Goal: Transaction & Acquisition: Purchase product/service

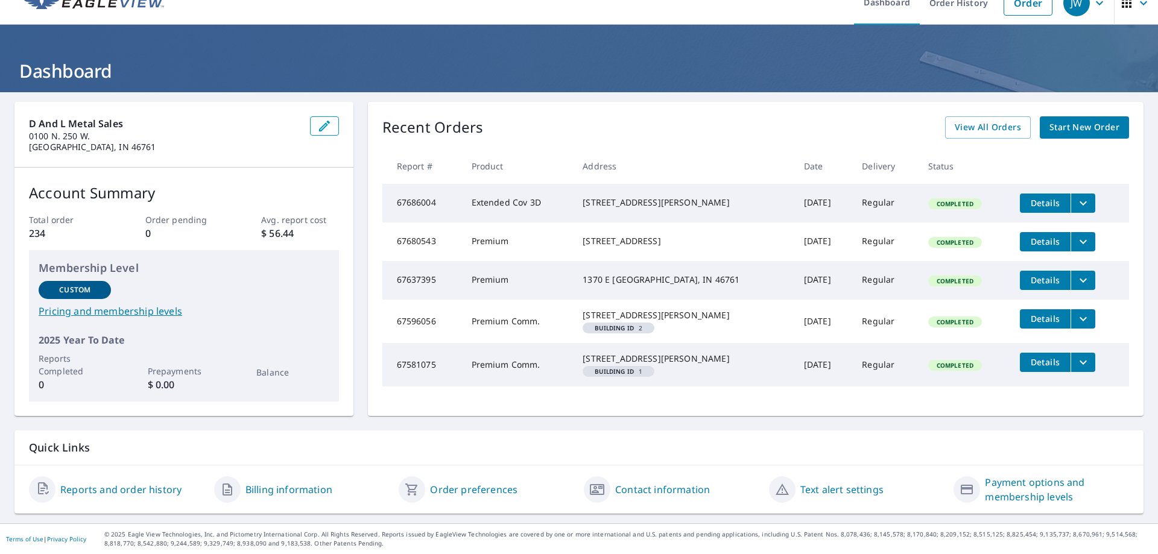
scroll to position [43, 0]
click at [978, 120] on span "View All Orders" at bounding box center [987, 127] width 66 height 15
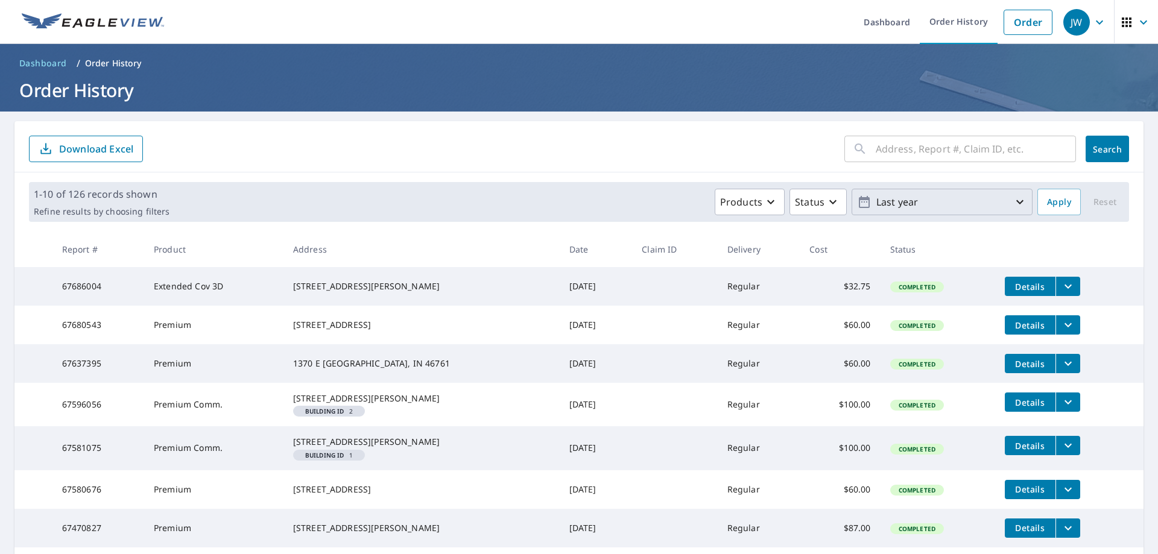
click at [1012, 204] on icon "button" at bounding box center [1019, 202] width 14 height 14
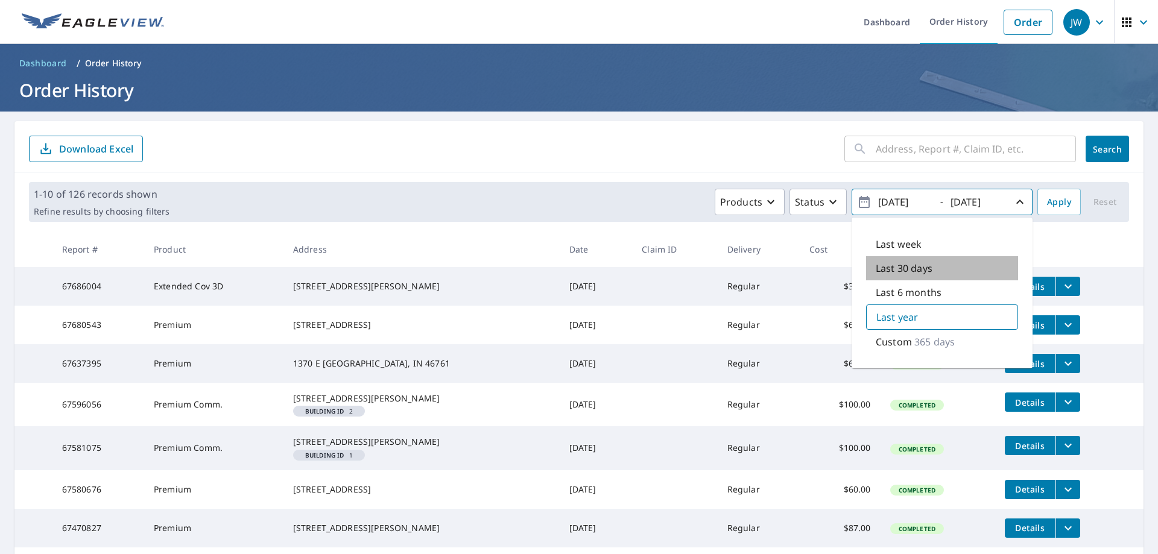
click at [920, 268] on p "Last 30 days" at bounding box center [903, 268] width 57 height 14
type input "[DATE]"
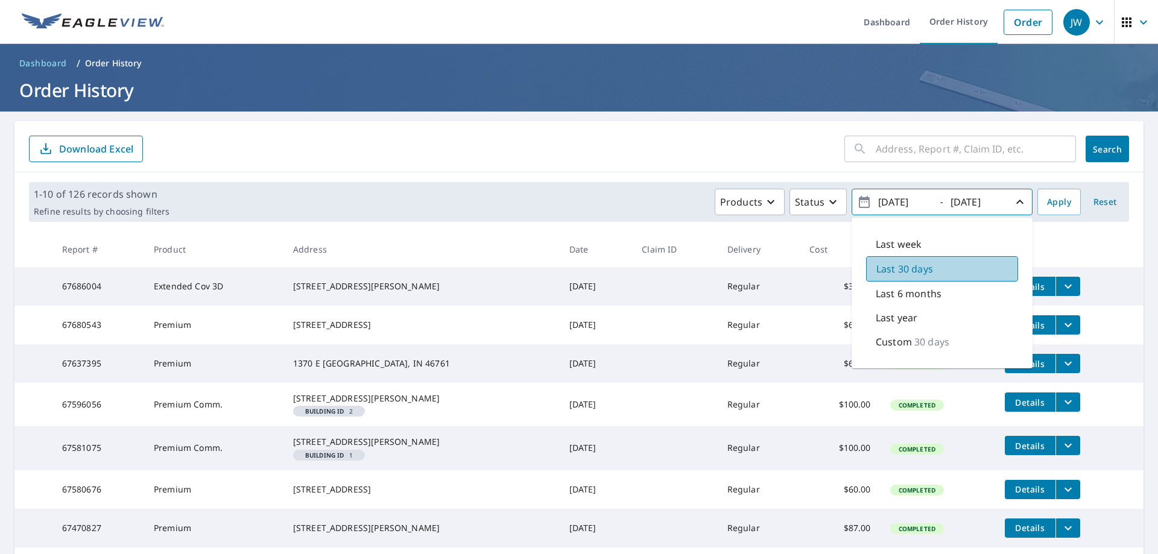
click at [951, 271] on div "Last 30 days" at bounding box center [942, 268] width 152 height 25
click at [766, 204] on icon "button" at bounding box center [770, 202] width 14 height 14
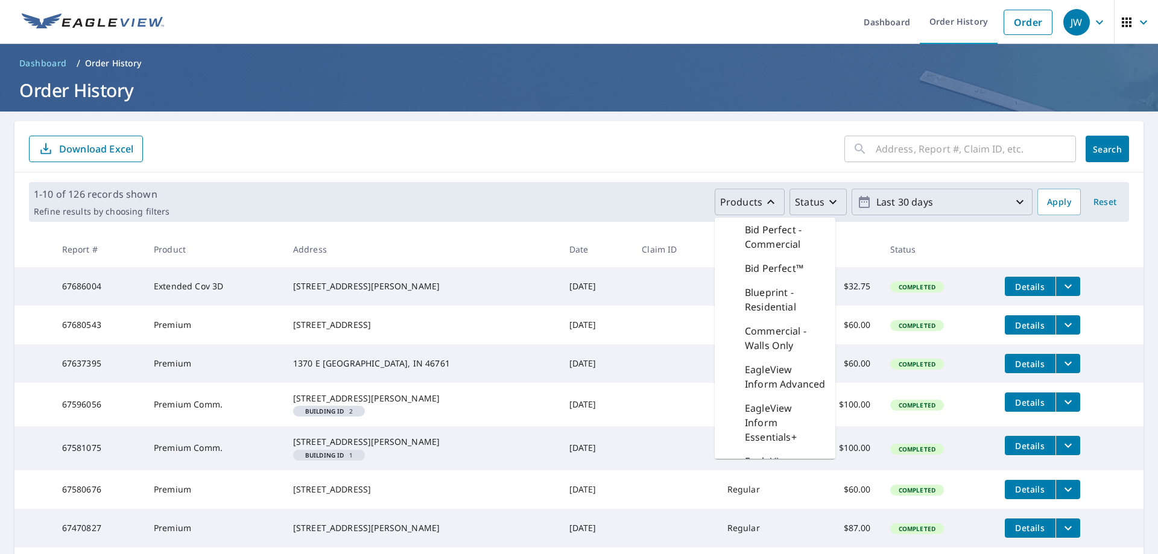
click at [825, 204] on icon "button" at bounding box center [832, 202] width 14 height 14
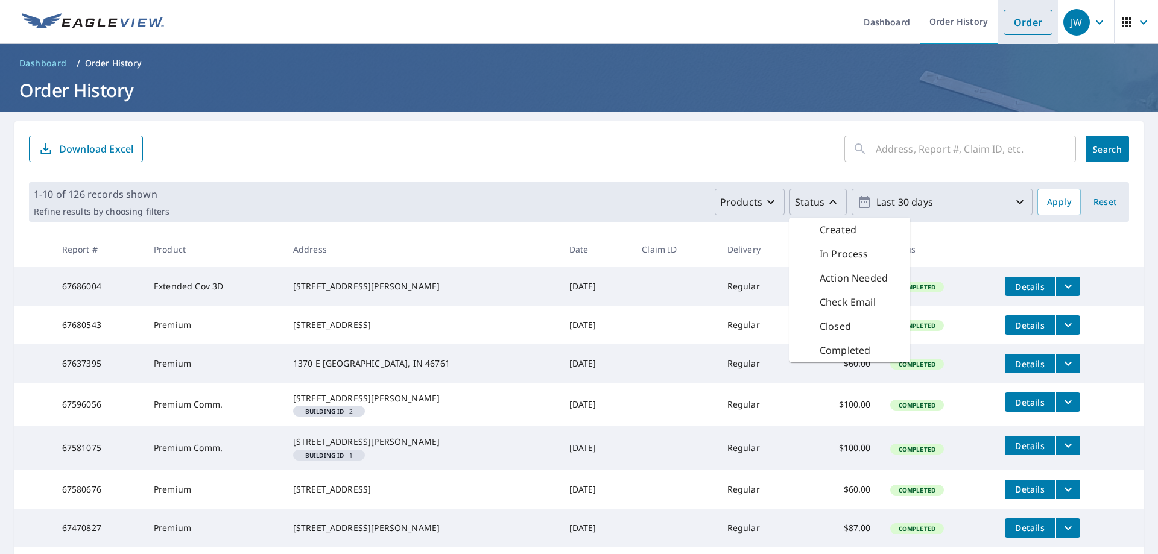
click at [1009, 24] on link "Order" at bounding box center [1027, 22] width 49 height 25
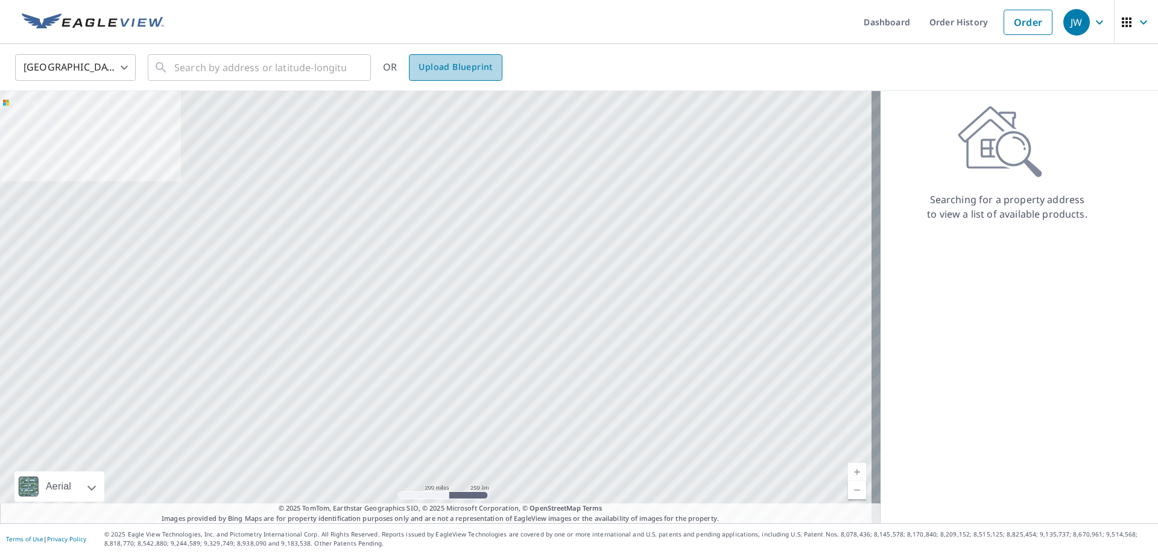
click at [462, 72] on span "Upload Blueprint" at bounding box center [455, 67] width 74 height 15
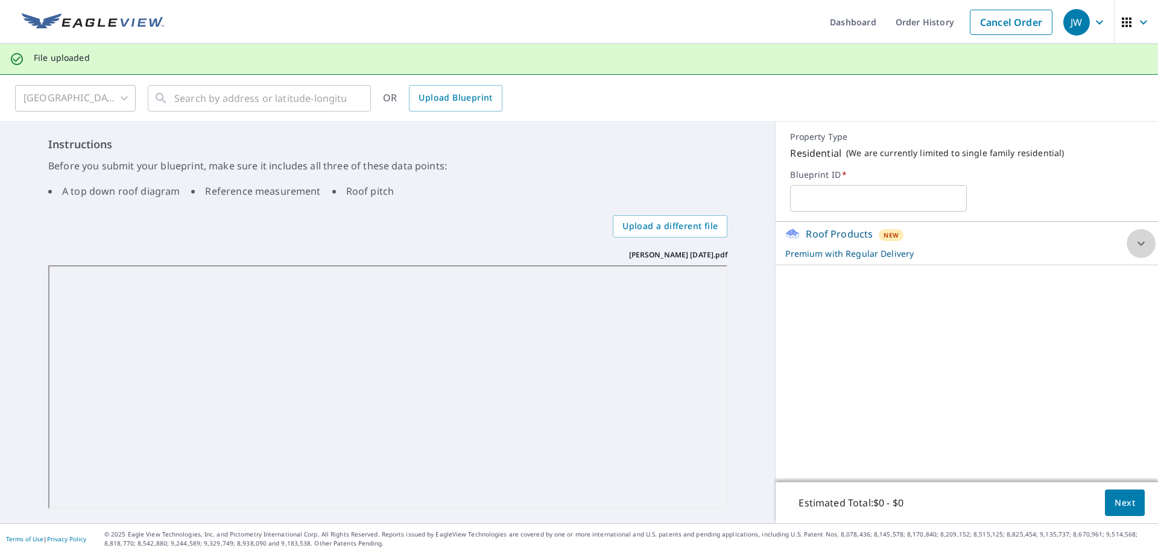
click at [1134, 245] on icon at bounding box center [1141, 243] width 14 height 14
click at [818, 198] on input "text" at bounding box center [878, 198] width 177 height 34
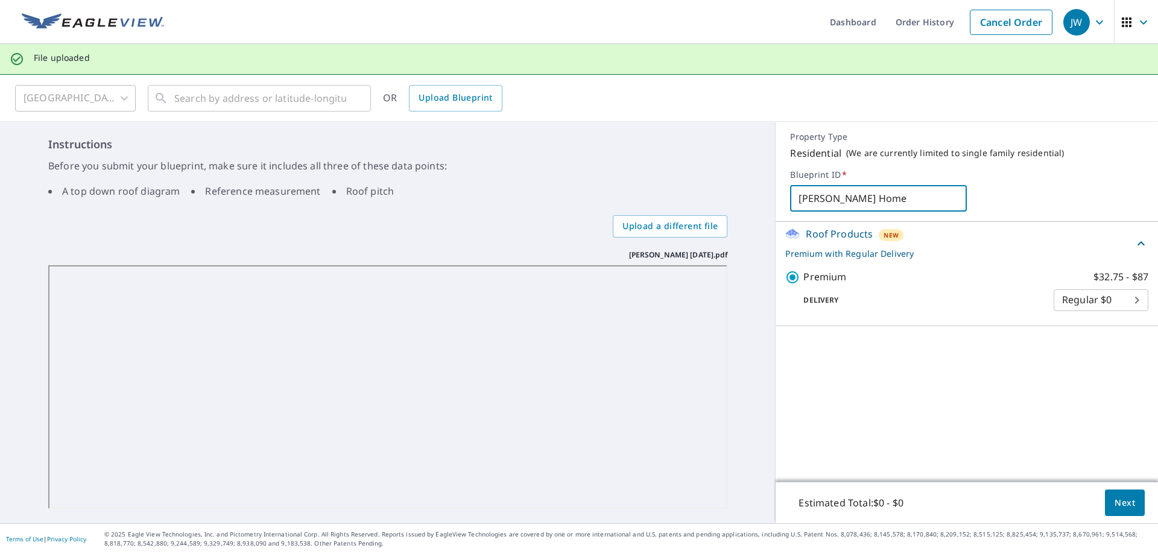
type input "[PERSON_NAME] Home"
click at [1117, 505] on span "Next" at bounding box center [1124, 503] width 21 height 15
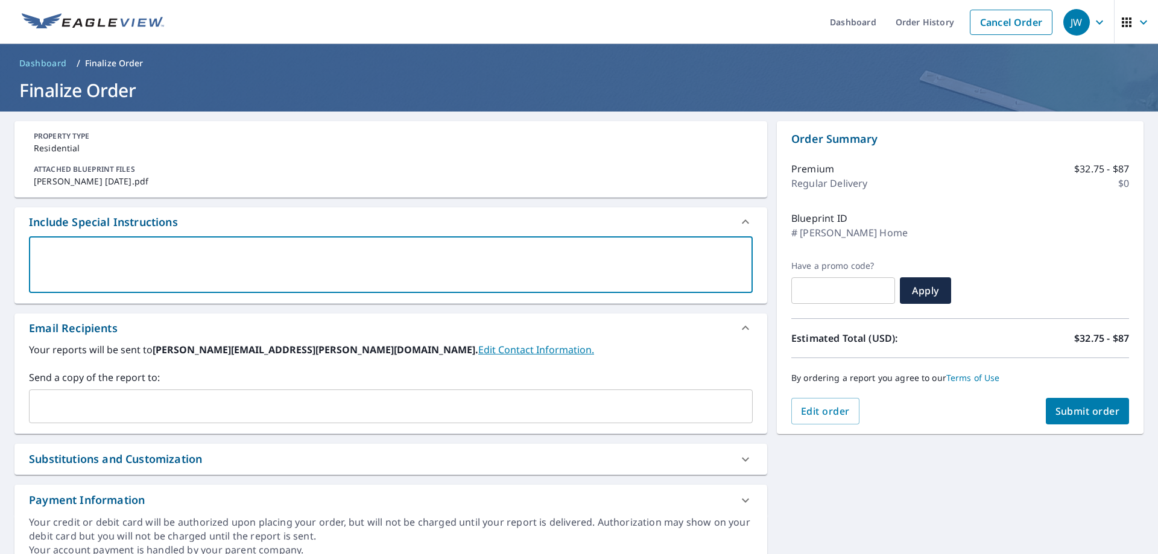
click at [58, 250] on textarea at bounding box center [390, 265] width 707 height 34
type textarea "N"
type textarea "x"
type textarea "Ne"
type textarea "x"
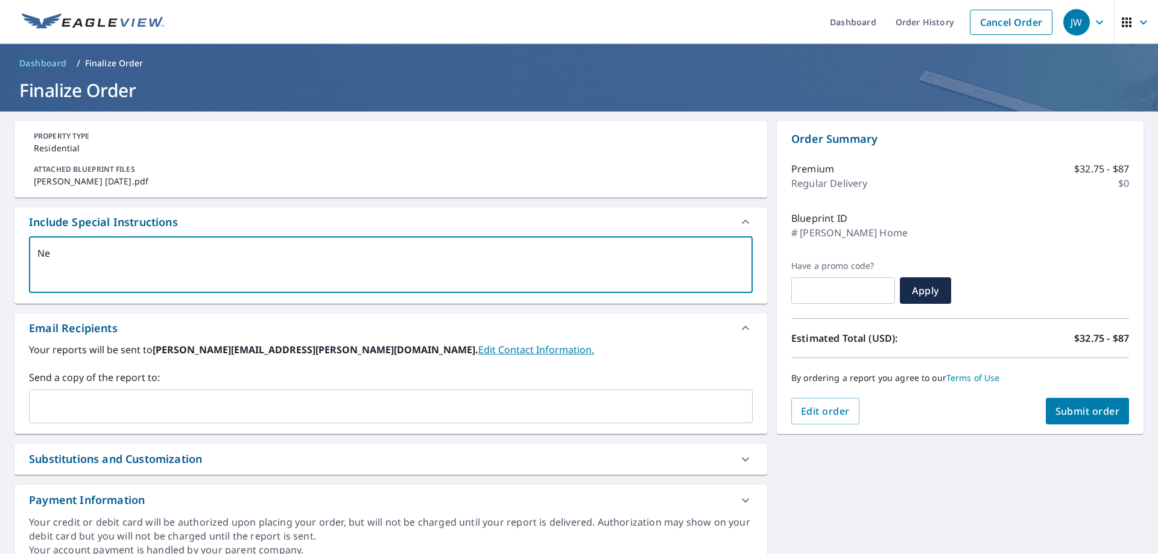
type textarea "Nee"
type textarea "x"
type textarea "Need"
type textarea "x"
type textarea "Need"
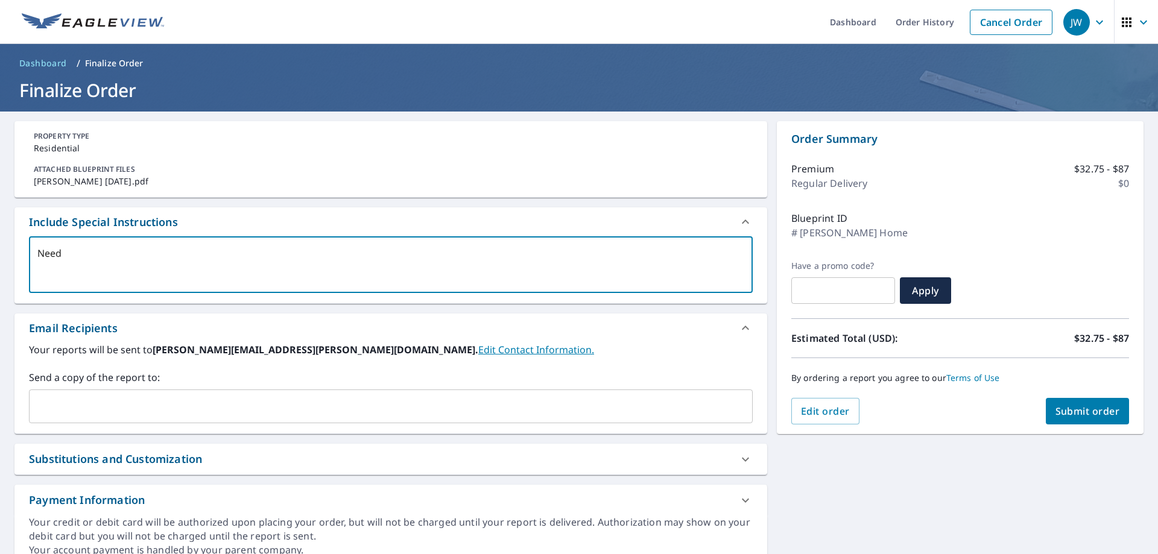
type textarea "x"
type textarea "Need f"
type textarea "x"
type textarea "Need fo"
type textarea "x"
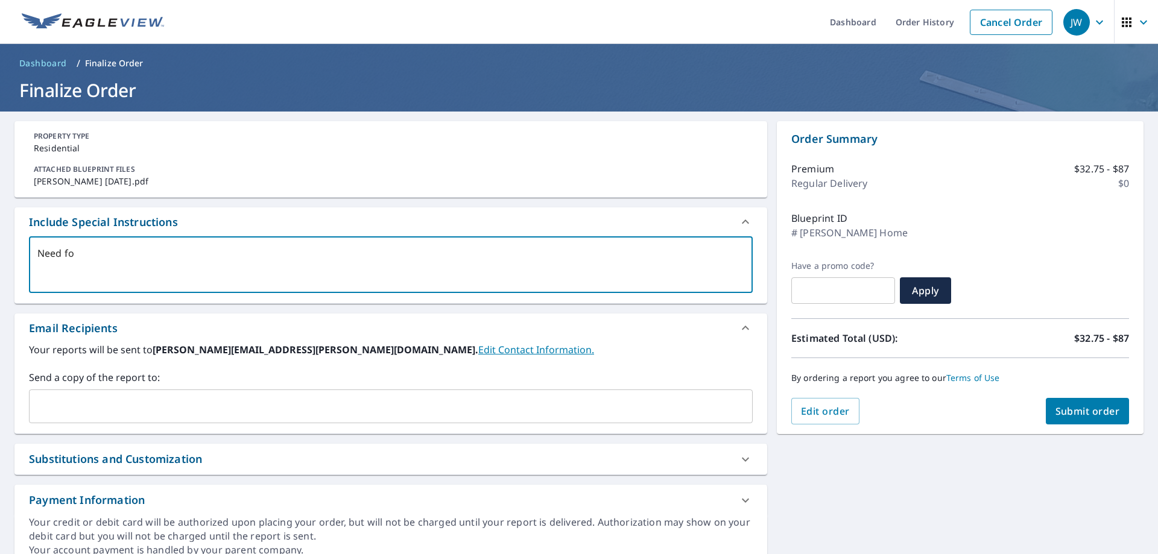
type textarea "Need for"
type textarea "x"
type textarea "Need for"
type textarea "x"
type textarea "Need for"
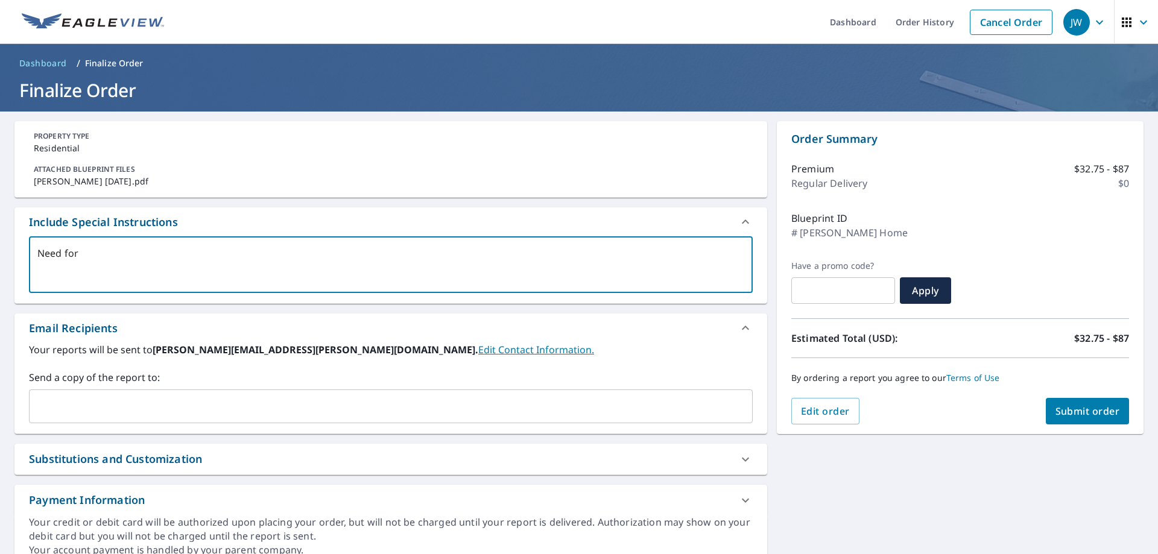
type textarea "x"
type textarea "Need fo"
type textarea "x"
type textarea "Need f"
type textarea "x"
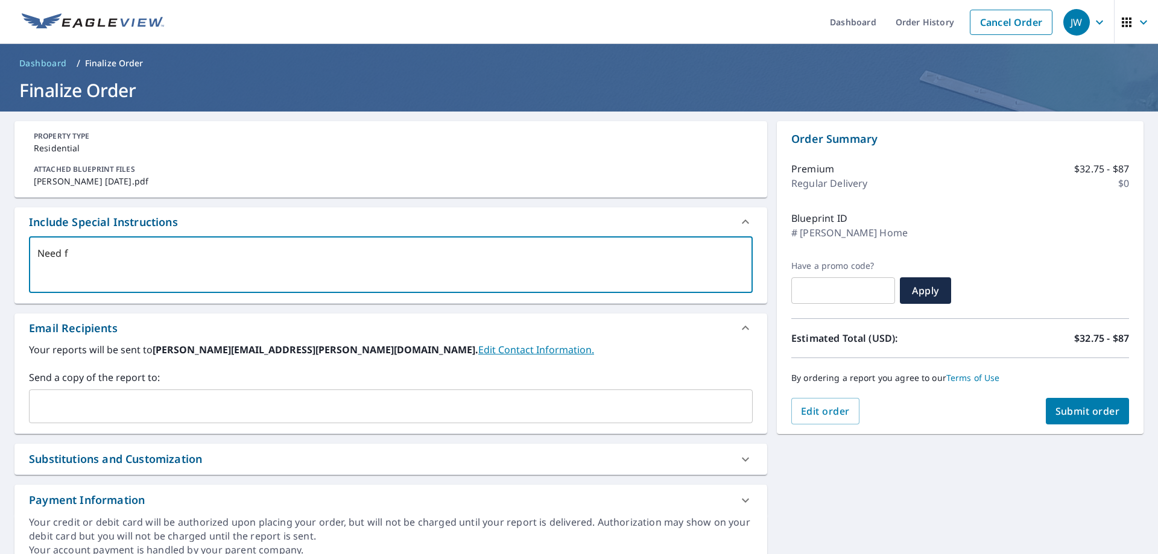
type textarea "Need"
type textarea "x"
type textarea "Need t"
type textarea "x"
type textarea "Need th"
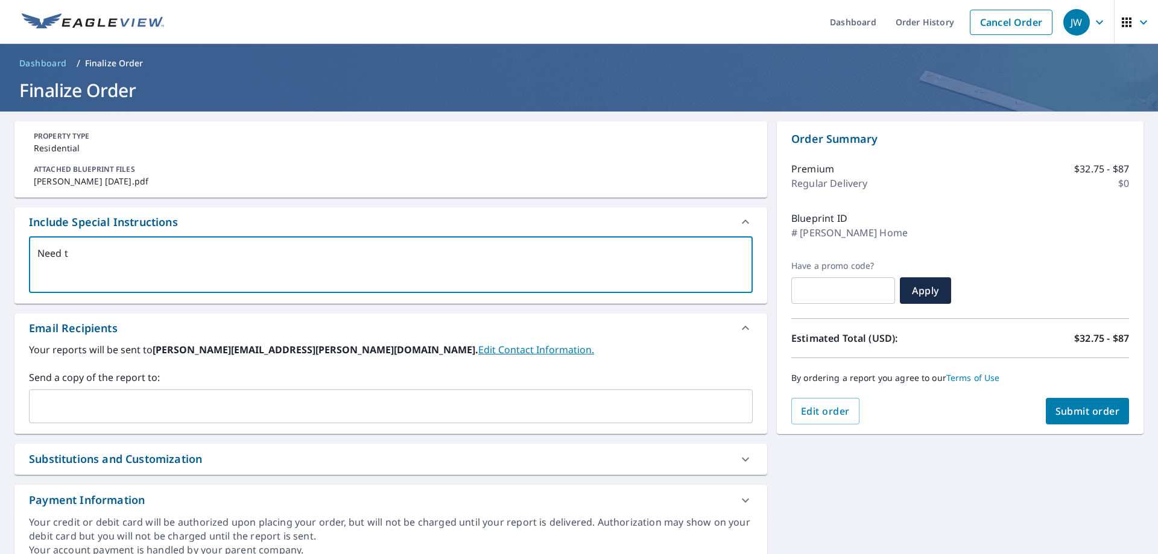
type textarea "x"
type textarea "Need the"
type textarea "x"
type textarea "Need the"
type textarea "x"
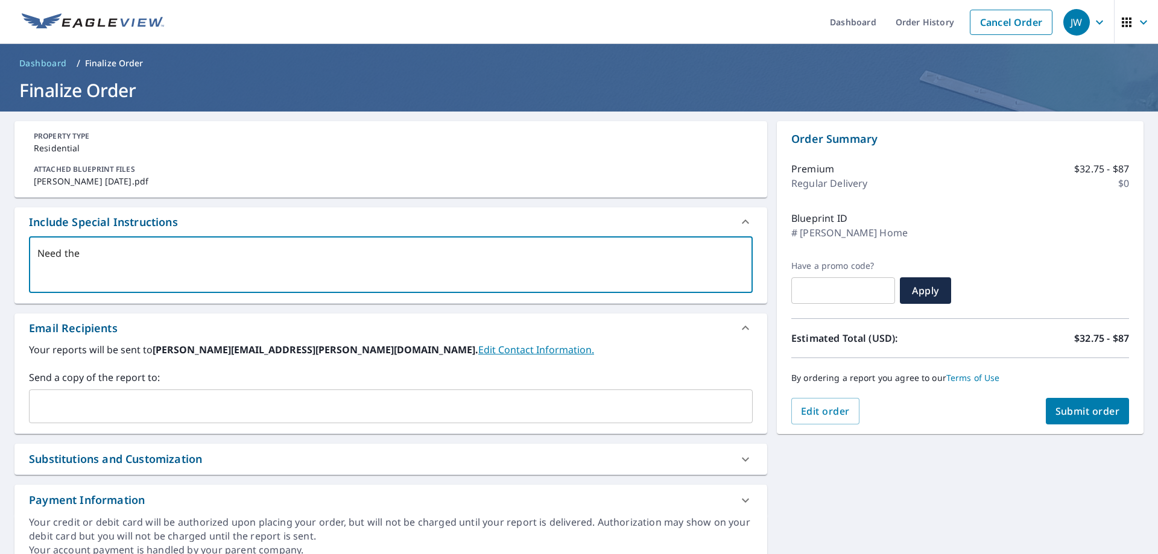
type textarea "Need the c"
type textarea "x"
type textarea "Need the co"
type textarea "x"
type textarea "Need the com"
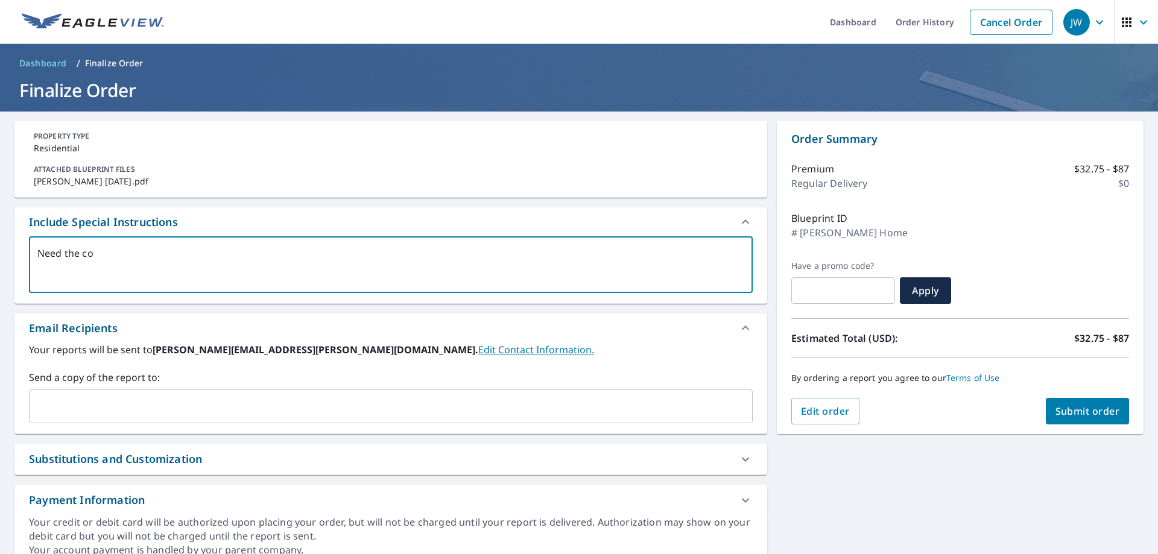
type textarea "x"
type textarea "Need the comp"
type textarea "x"
type textarea "Need the compl"
type textarea "x"
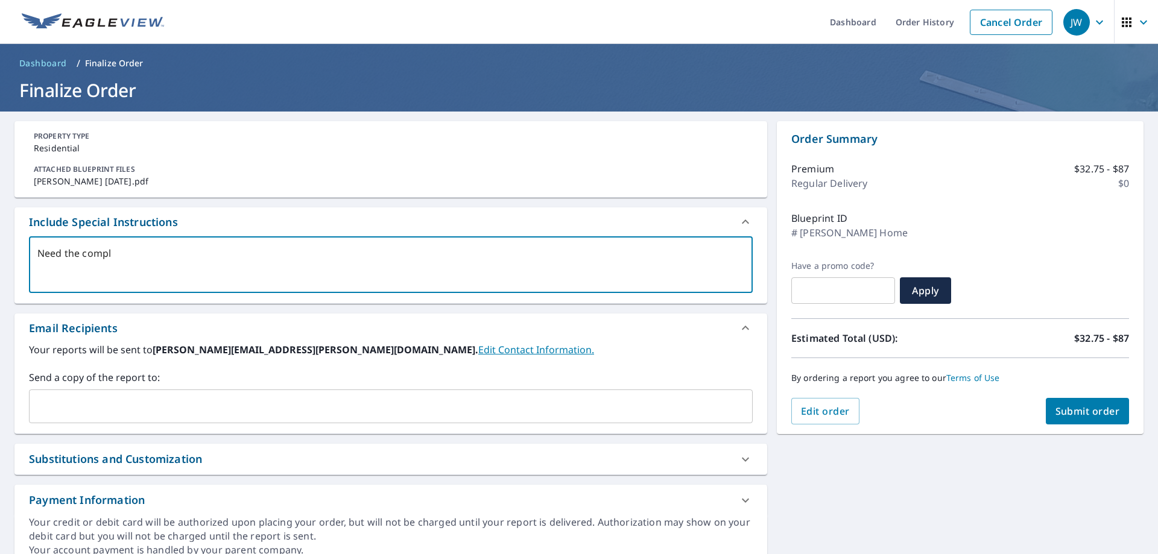
type textarea "Need the comple"
type textarea "x"
type textarea "Need the complet"
type textarea "x"
type textarea "Need the complete"
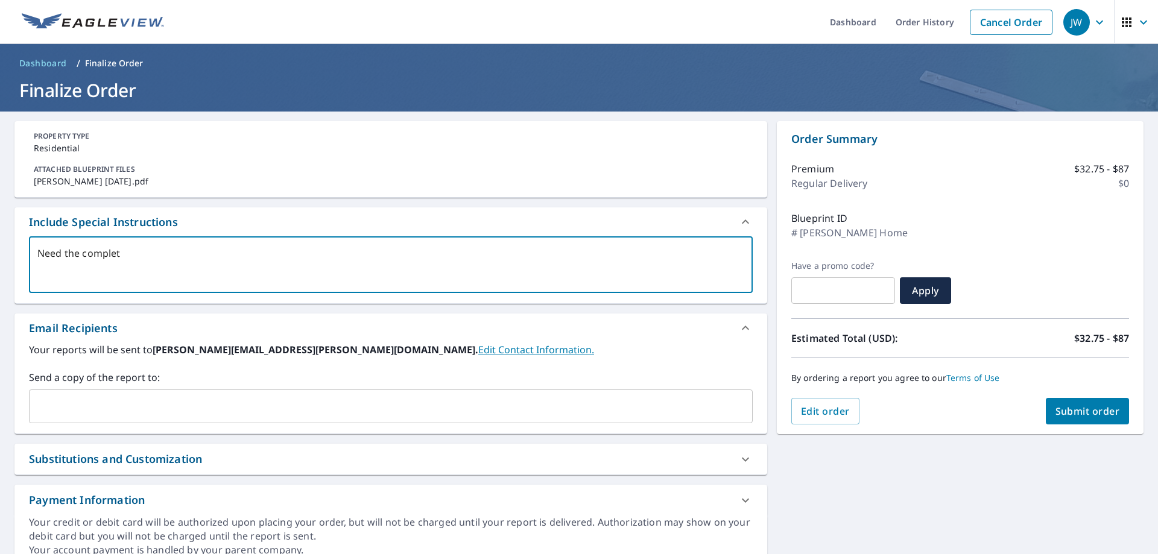
type textarea "x"
type textarea "Need the complete"
type textarea "x"
type textarea "Need the complete r"
type textarea "x"
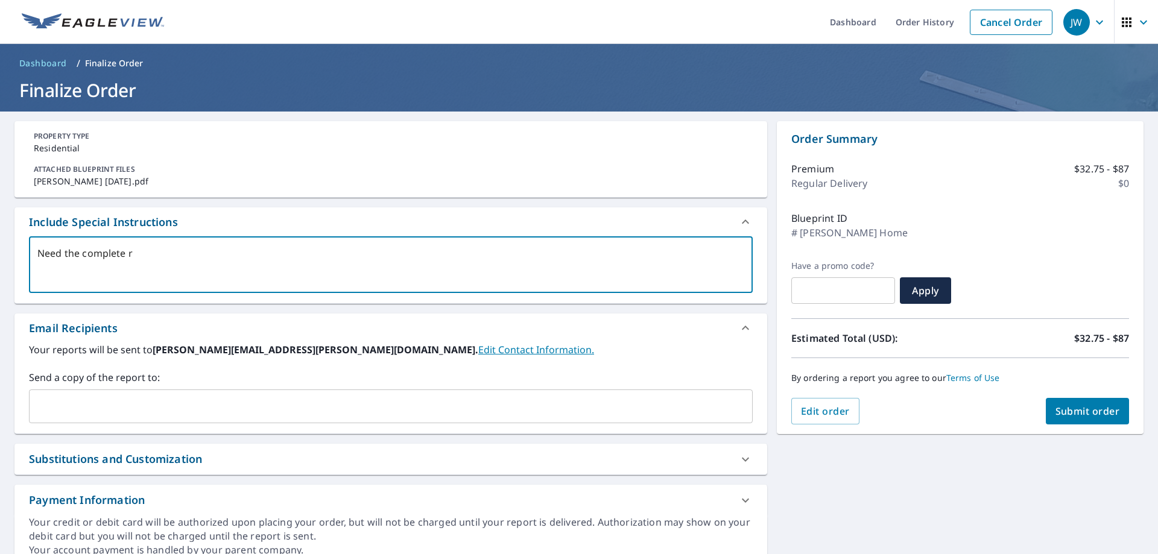
type textarea "Need the complete ro"
type textarea "x"
type textarea "Need the complete roo"
type textarea "x"
type textarea "Need the complete roof"
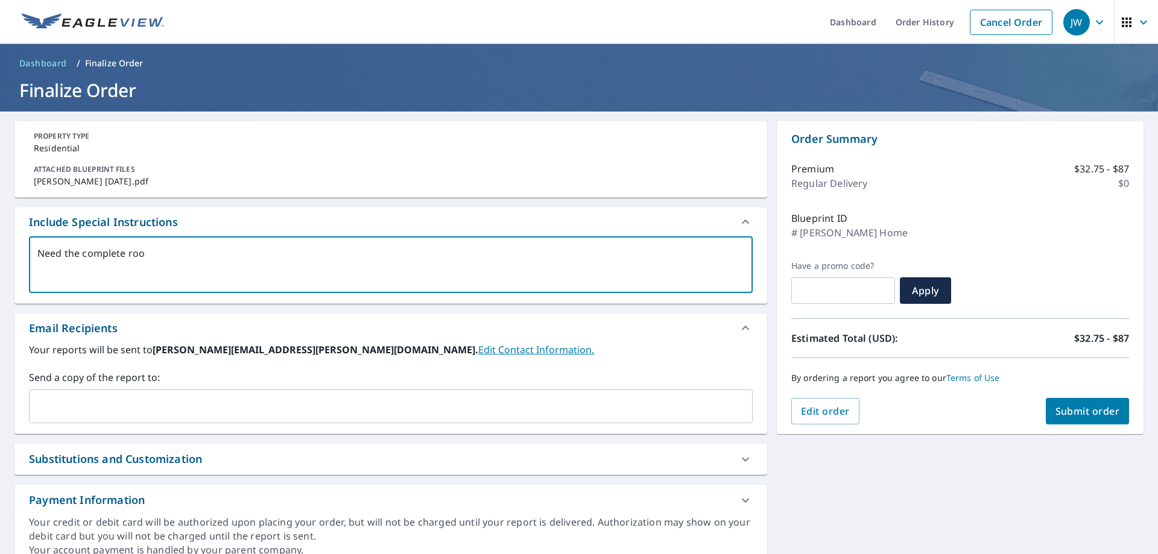
type textarea "x"
type textarea "Need the complete roof."
type textarea "x"
click at [34, 408] on div "​" at bounding box center [391, 407] width 724 height 34
type textarea "Need the complete roof."
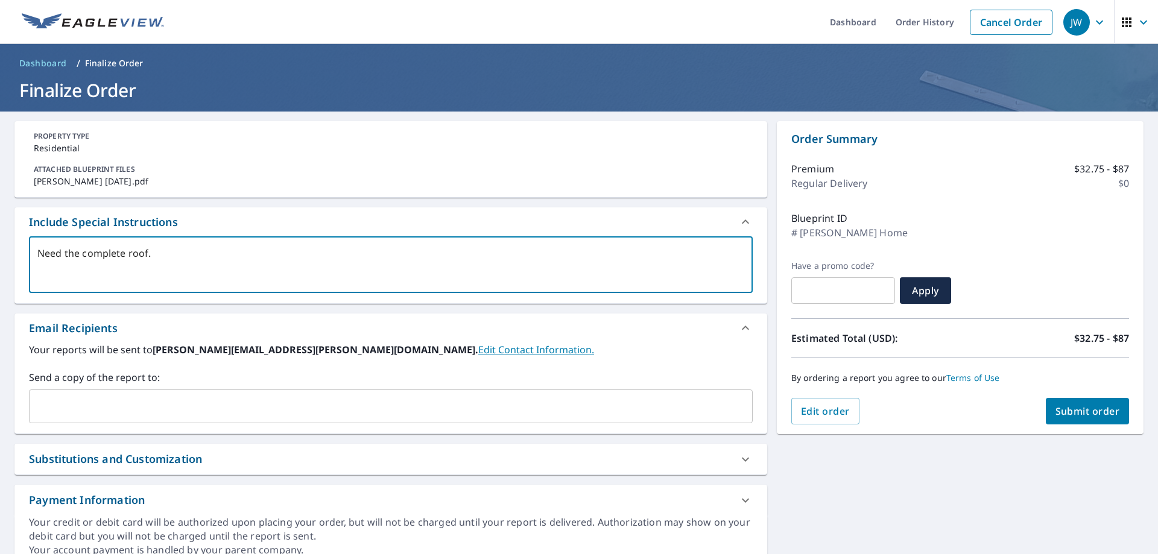
type textarea "x"
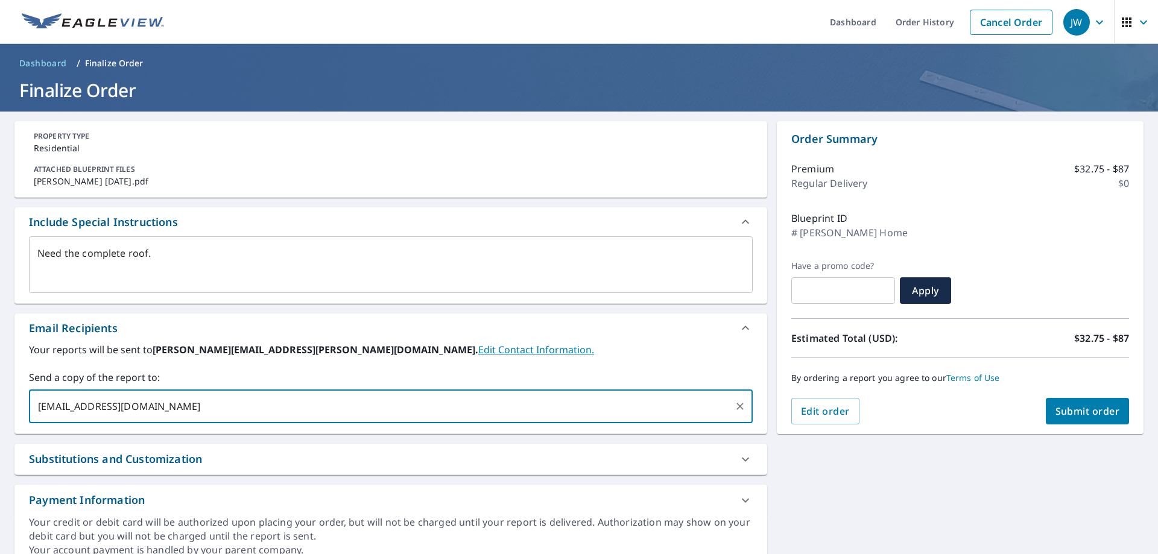
type input "[EMAIL_ADDRESS][DOMAIN_NAME]"
type textarea "x"
click at [1068, 415] on span "Submit order" at bounding box center [1087, 411] width 65 height 13
type textarea "x"
